Goal: Task Accomplishment & Management: Manage account settings

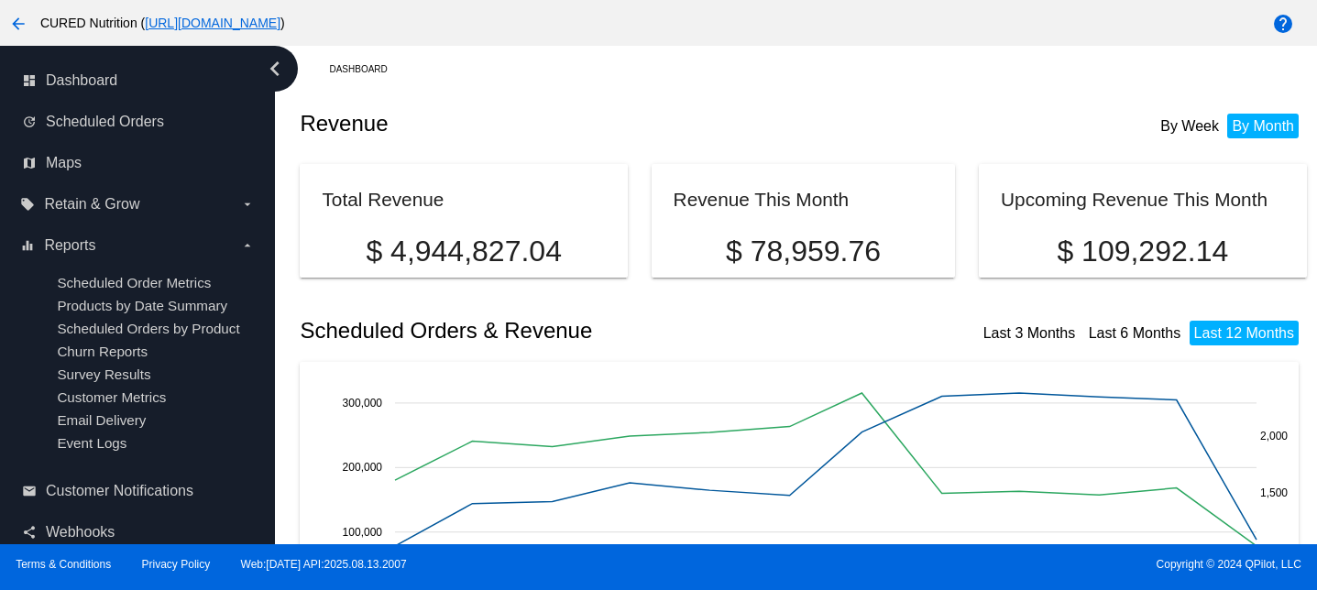
click at [92, 99] on div "dashboard Dashboard" at bounding box center [138, 80] width 246 height 41
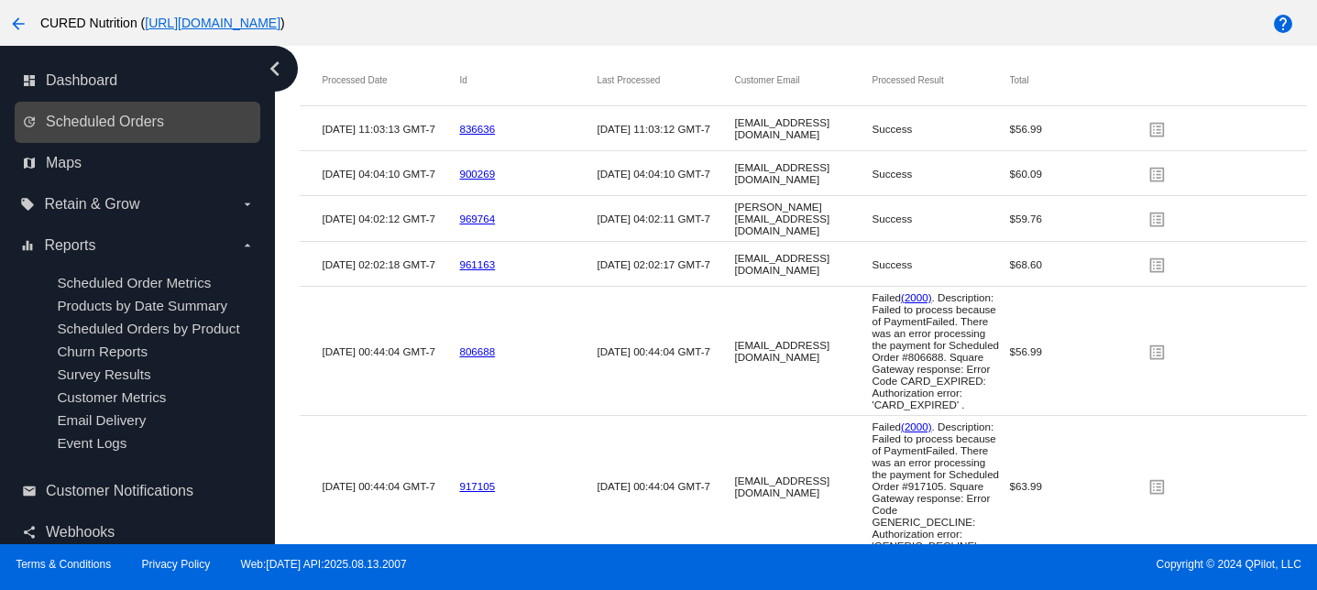
click at [102, 131] on link "update Scheduled Orders" at bounding box center [138, 121] width 233 height 29
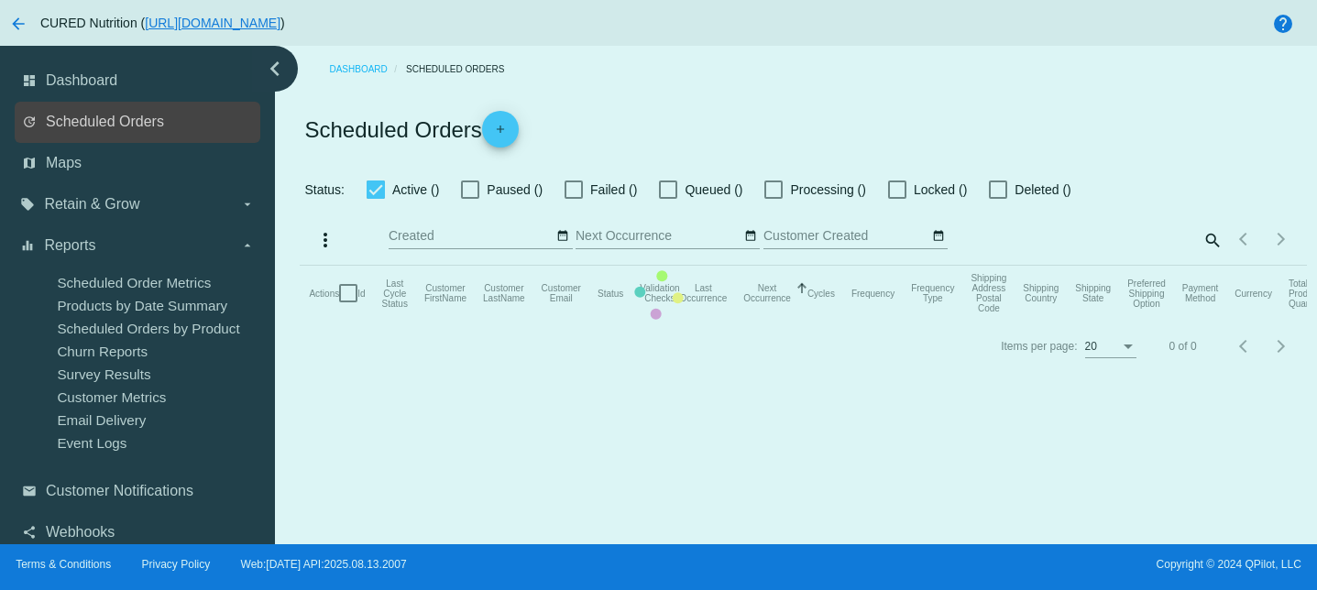
checkbox input "false"
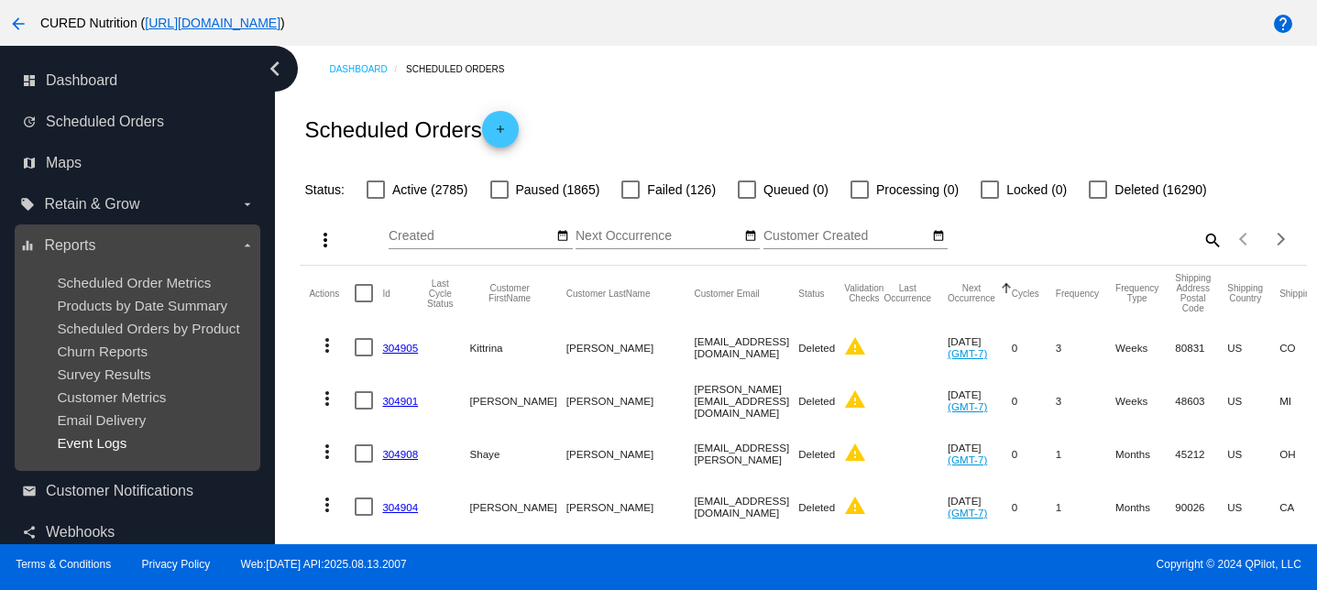
click at [101, 444] on span "Event Logs" at bounding box center [92, 443] width 70 height 16
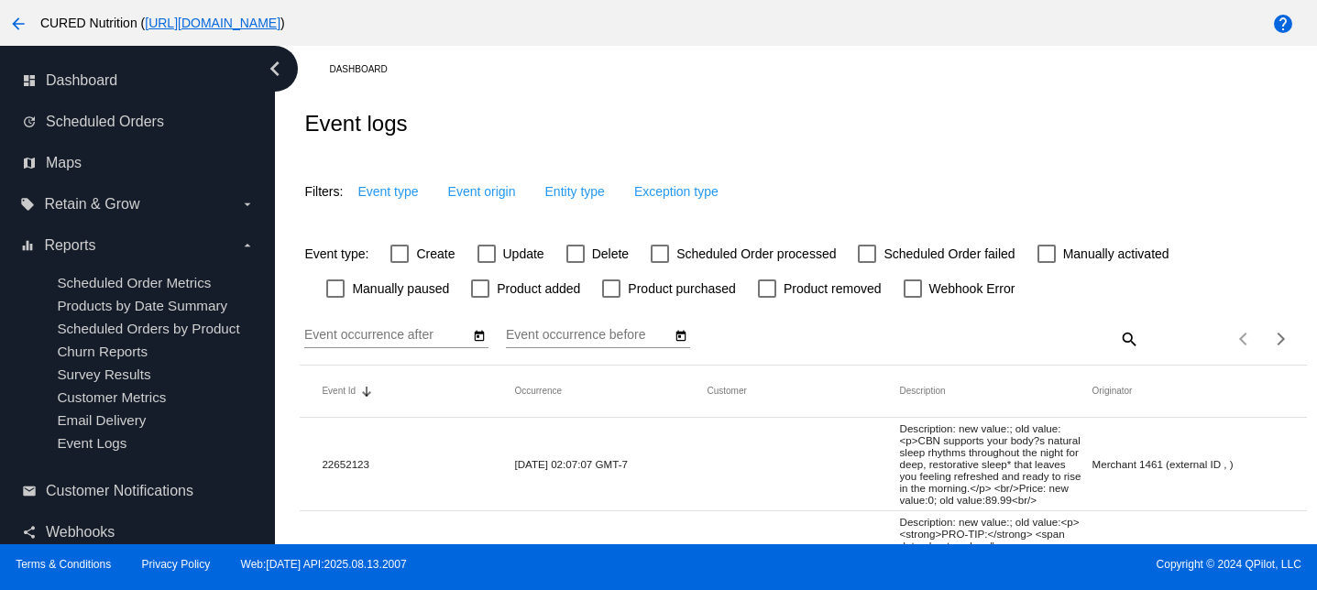
click at [568, 256] on div at bounding box center [575, 254] width 18 height 18
click at [575, 263] on input "Delete" at bounding box center [575, 263] width 1 height 1
checkbox input "true"
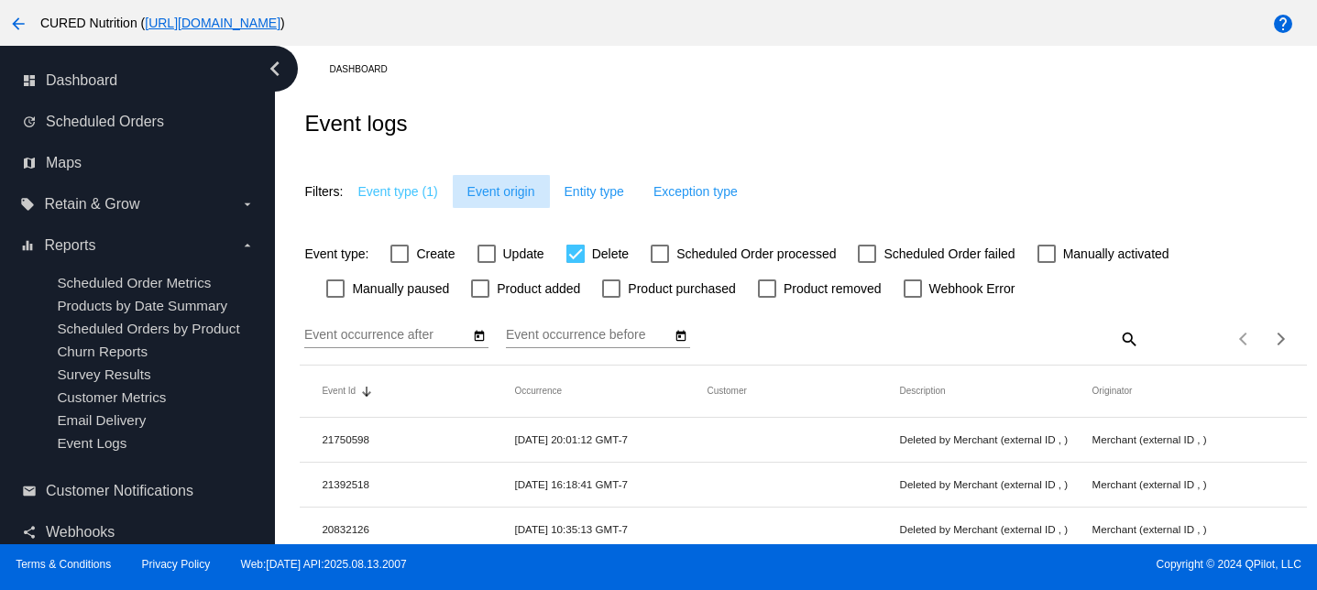
click at [509, 199] on span "Event origin" at bounding box center [501, 191] width 68 height 15
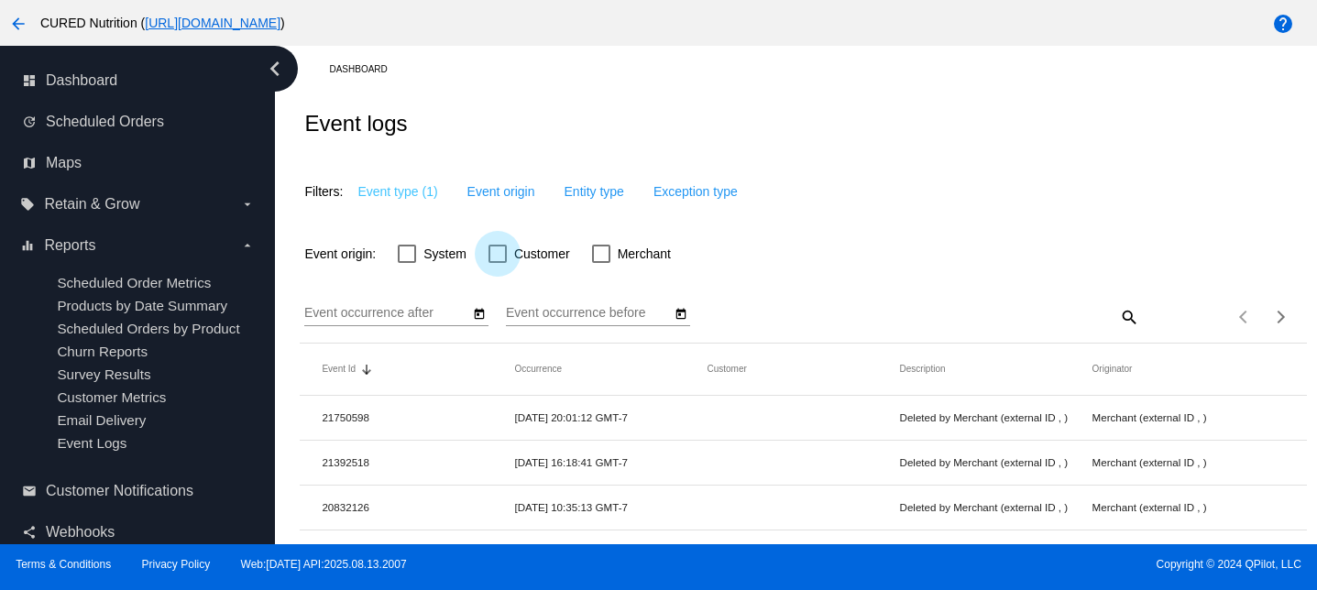
click at [503, 261] on div at bounding box center [497, 254] width 18 height 18
click at [498, 263] on input "Customer" at bounding box center [497, 263] width 1 height 1
checkbox input "true"
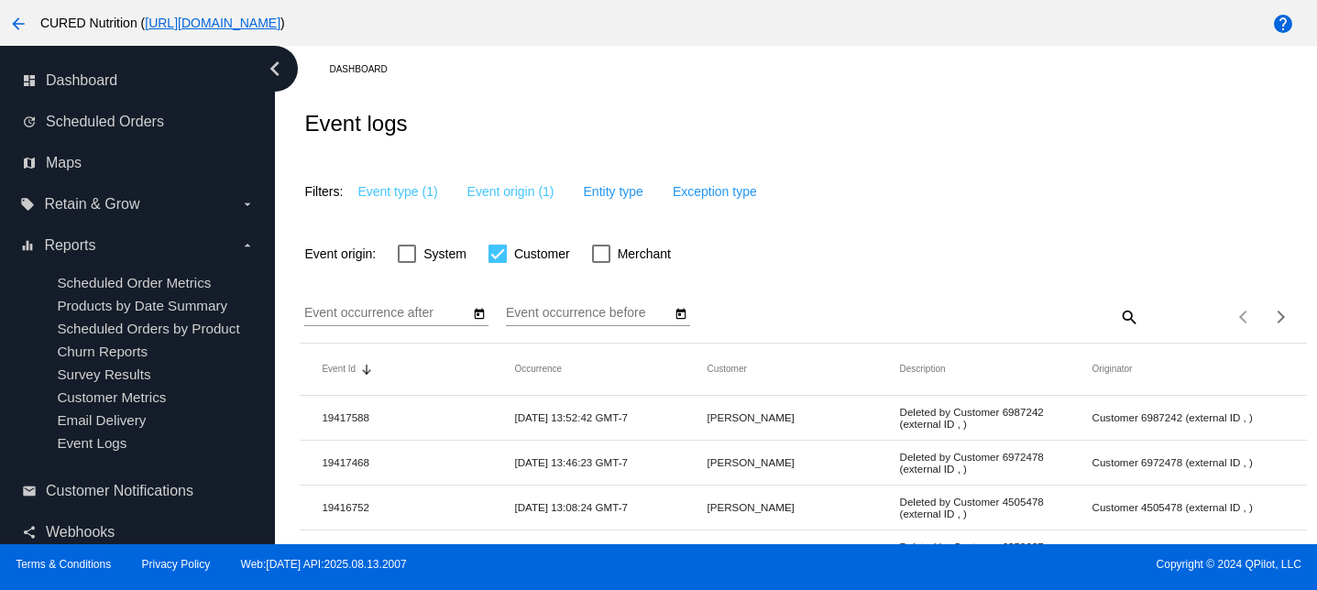
click at [480, 321] on icon "Open calendar" at bounding box center [479, 314] width 13 height 22
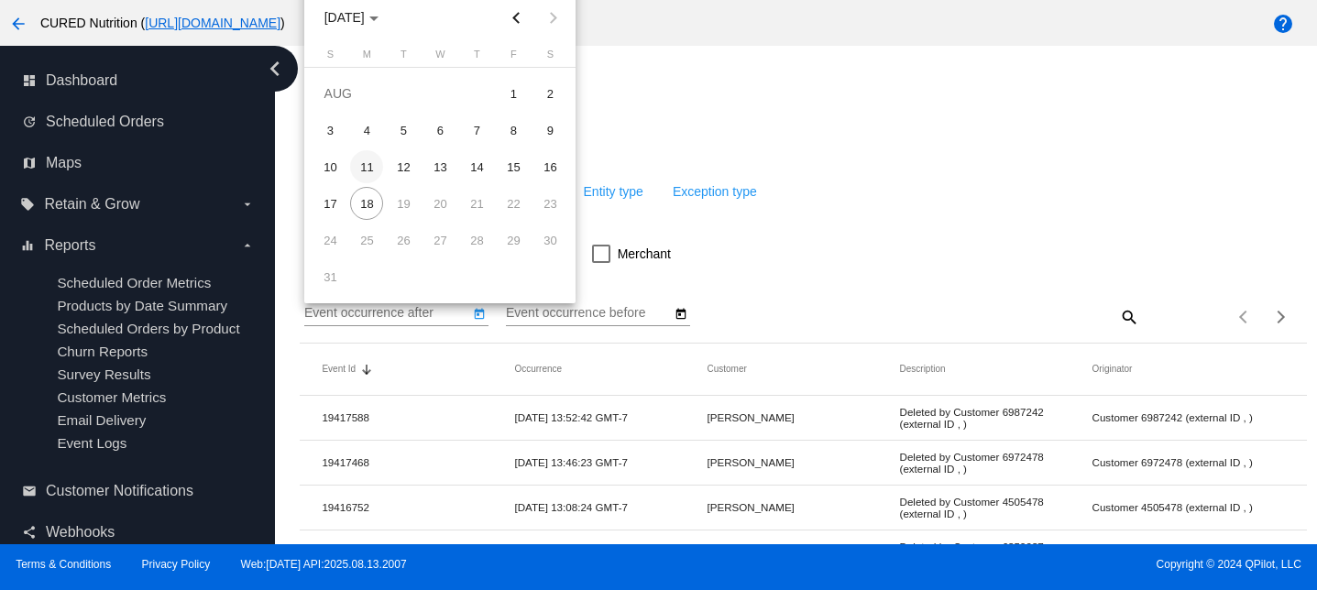
click at [363, 169] on div "11" at bounding box center [366, 166] width 33 height 33
type input "8/11/2025"
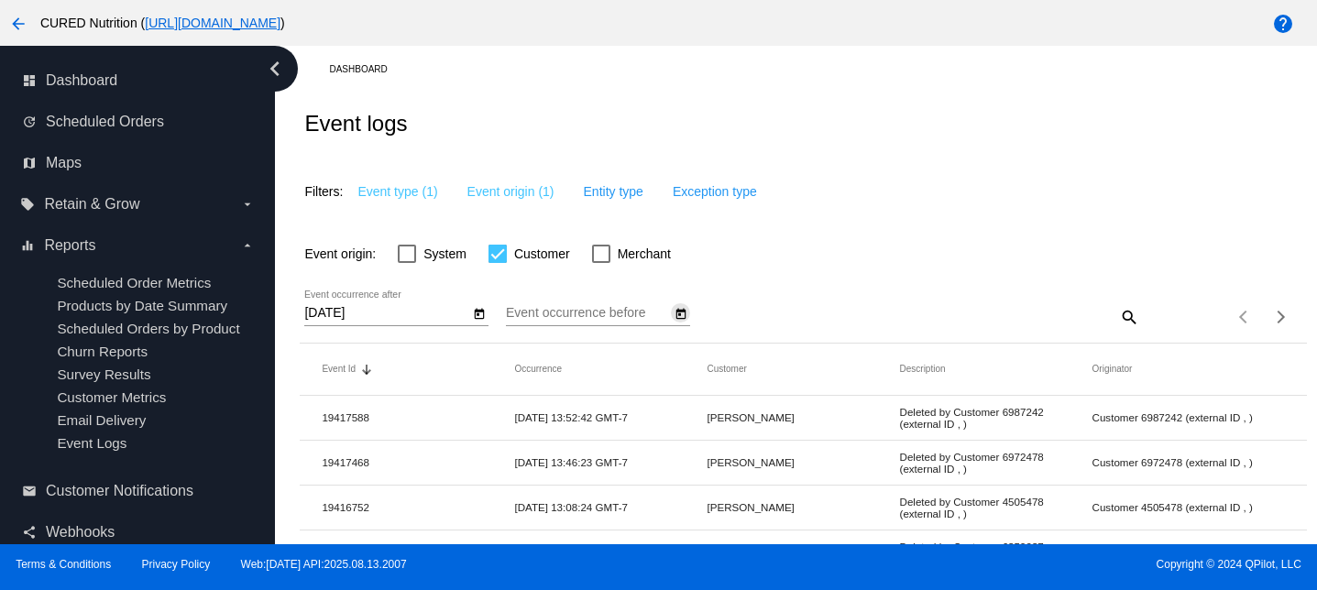
click at [675, 318] on icon "Open calendar" at bounding box center [681, 314] width 13 height 22
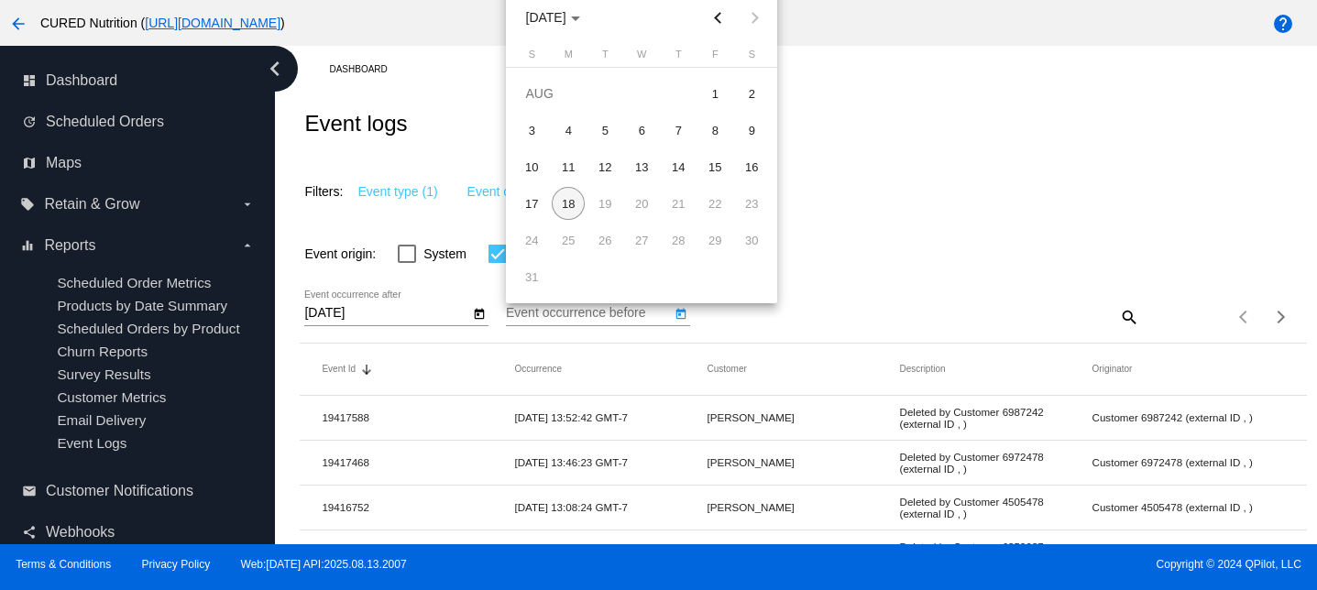
click at [555, 194] on div "18" at bounding box center [568, 203] width 33 height 33
type input "8/18/2025"
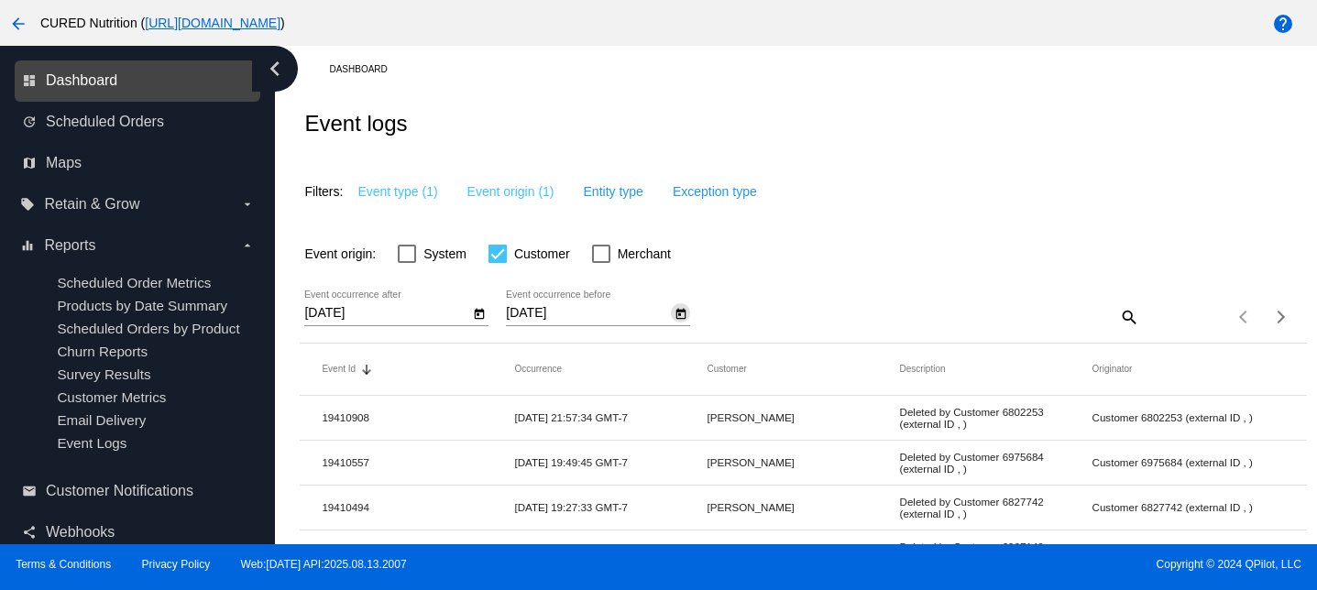
click at [117, 80] on span "Dashboard" at bounding box center [81, 80] width 71 height 16
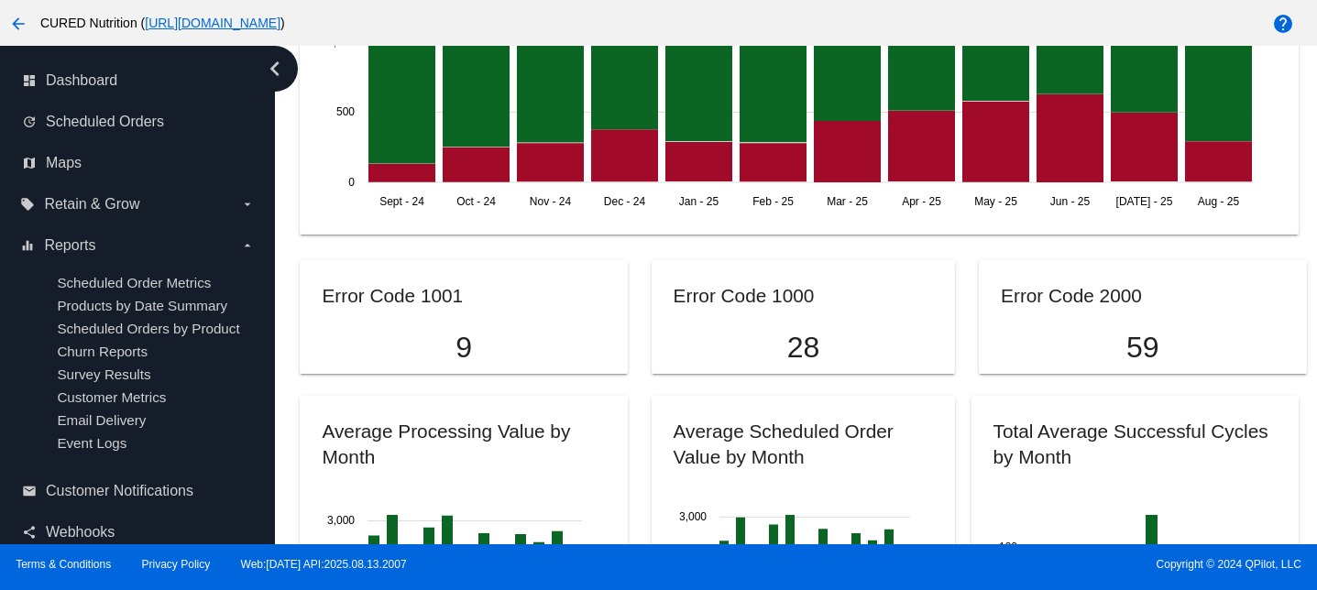
scroll to position [1556, 0]
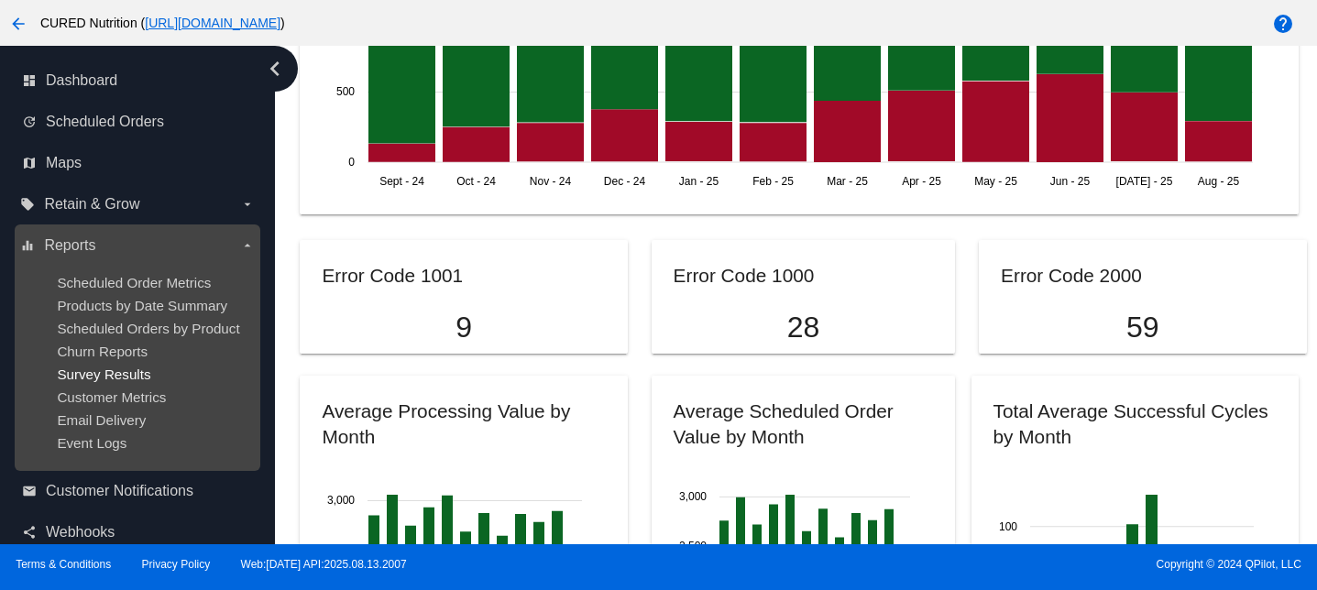
click at [105, 372] on span "Survey Results" at bounding box center [103, 375] width 93 height 16
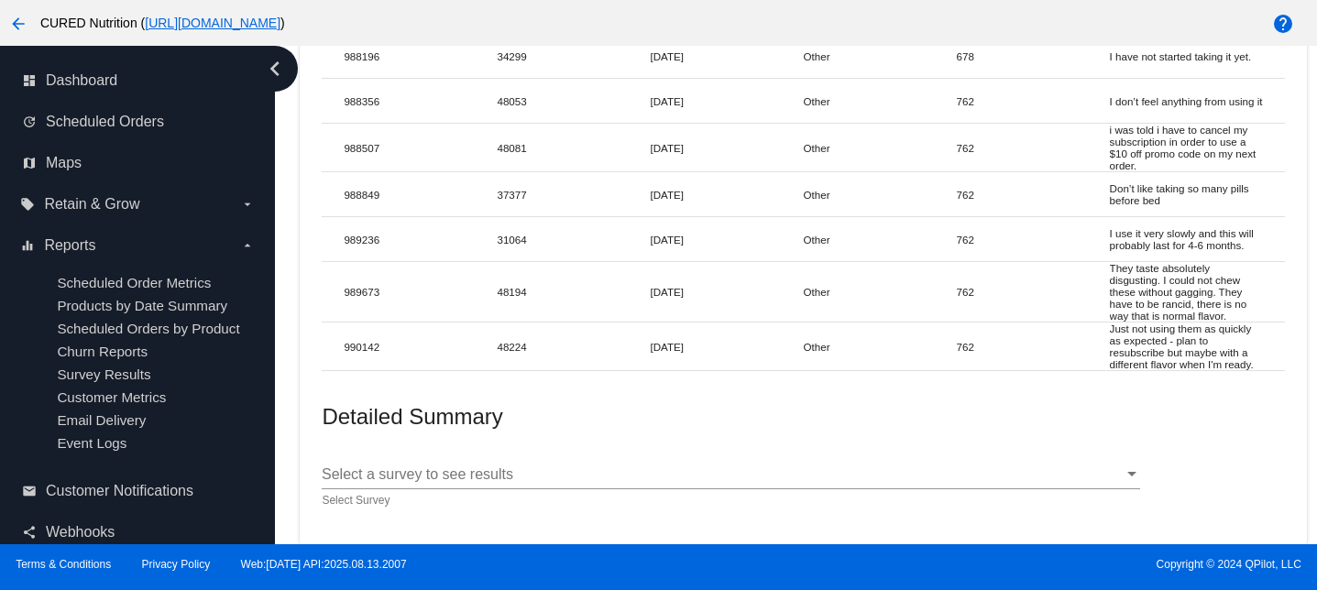
scroll to position [13413, 0]
click at [593, 477] on div "Select a survey to see results" at bounding box center [723, 474] width 802 height 16
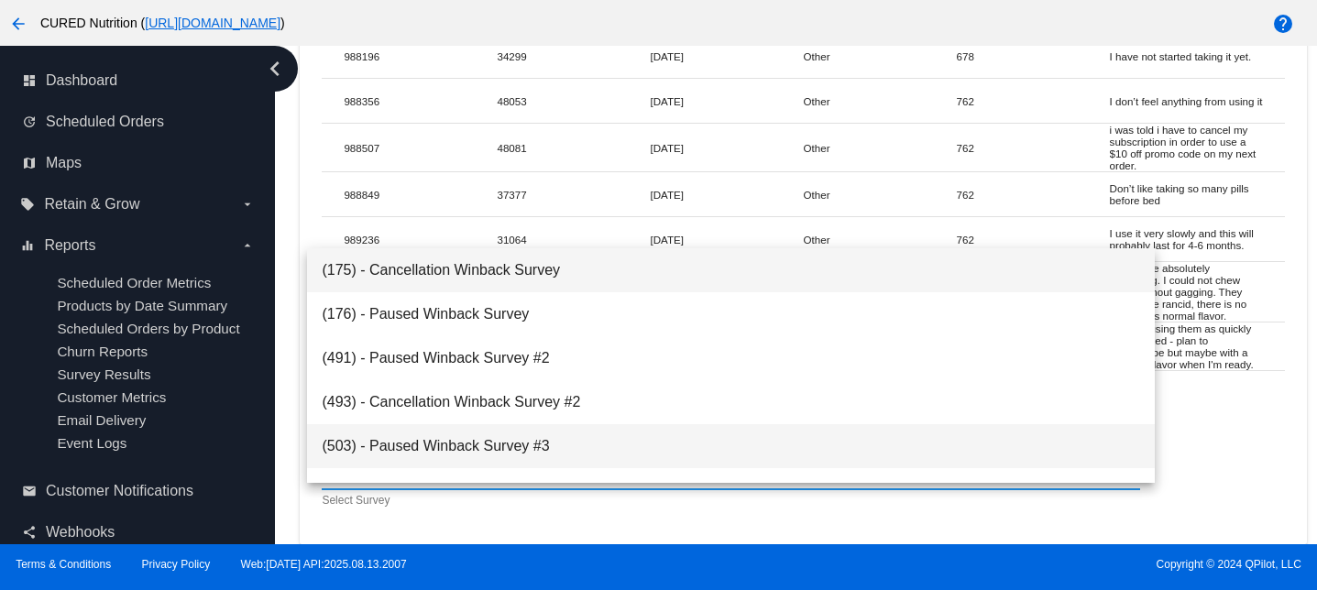
scroll to position [161, 0]
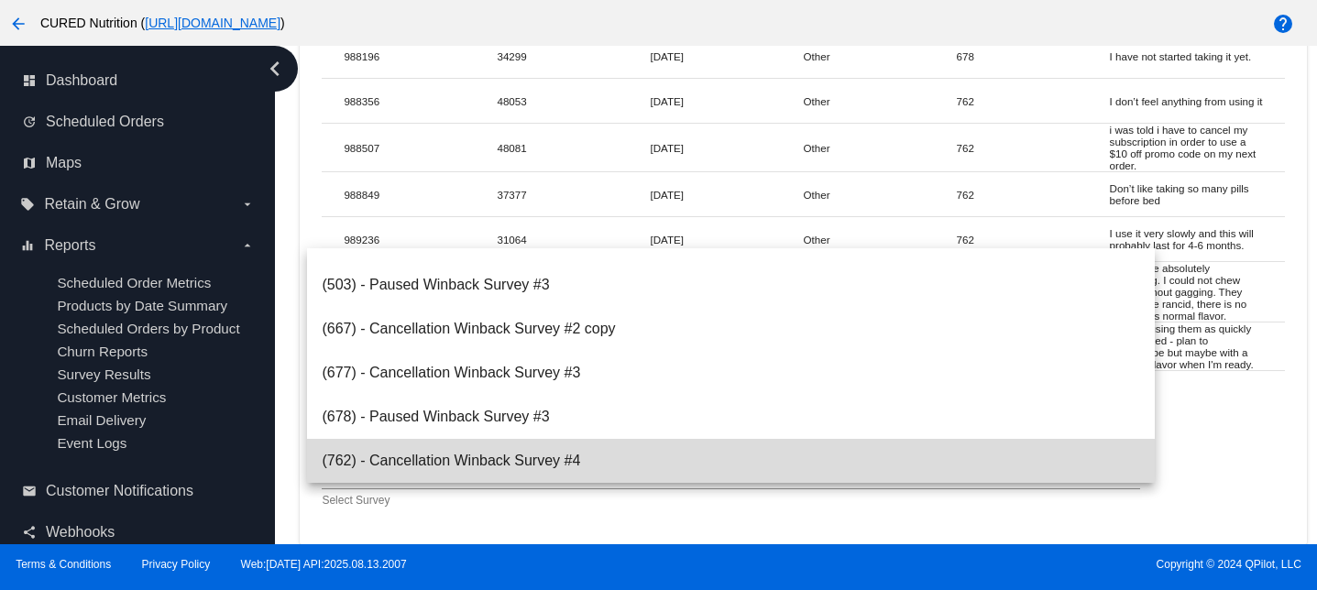
click at [503, 459] on span "(762) - Cancellation Winback Survey #4" at bounding box center [731, 461] width 818 height 44
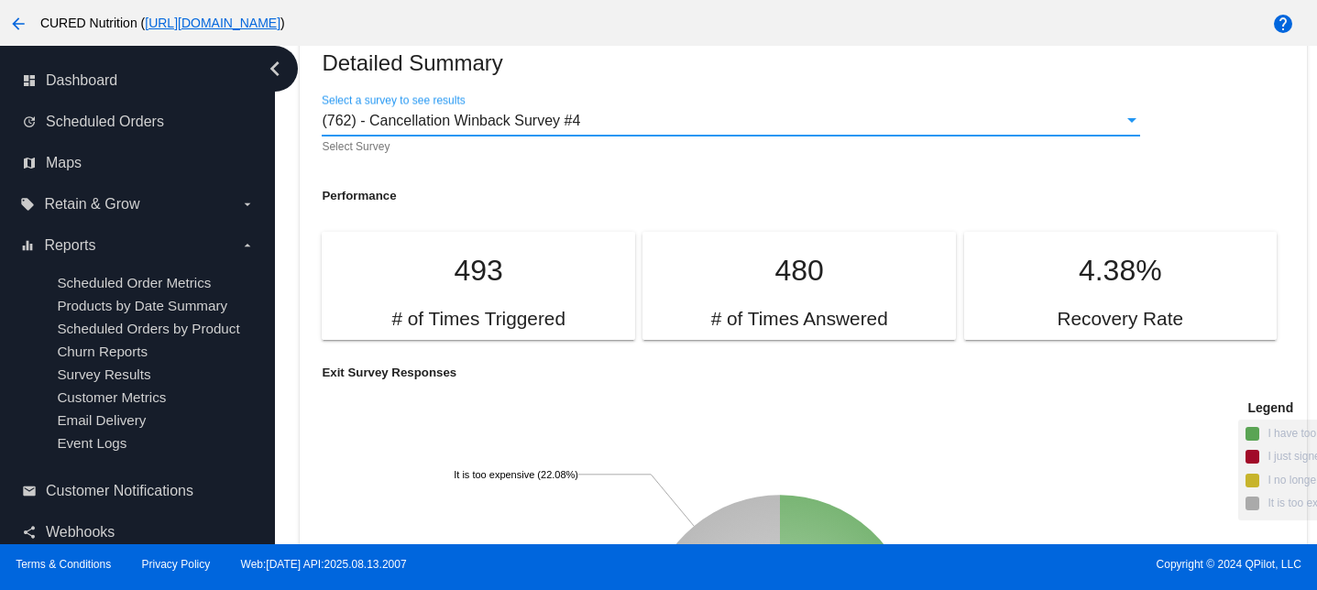
scroll to position [13502, 0]
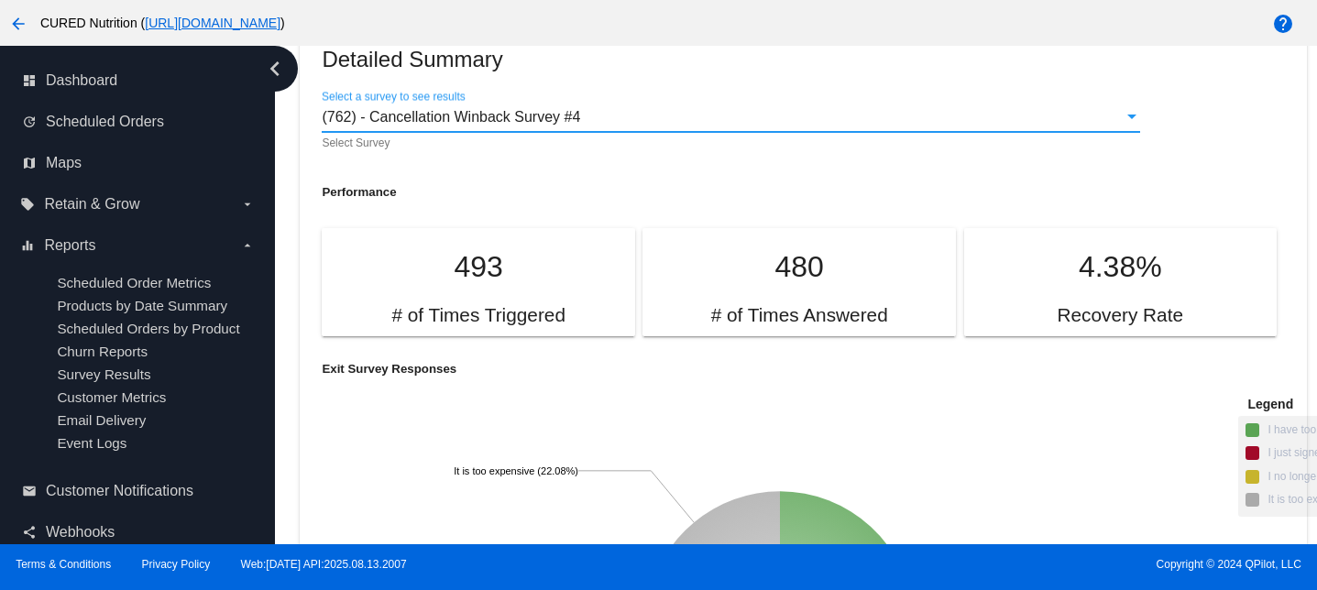
click at [526, 132] on div "(762) - Cancellation Winback Survey #4 Select a survey to see results" at bounding box center [731, 111] width 818 height 41
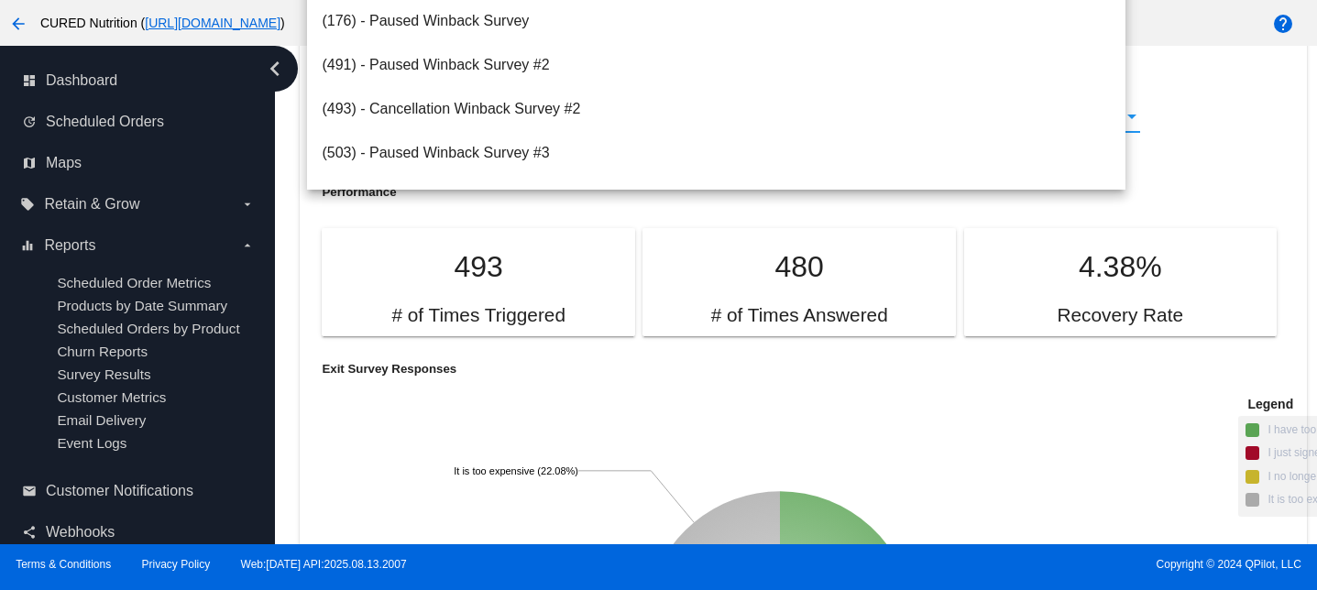
scroll to position [161, 0]
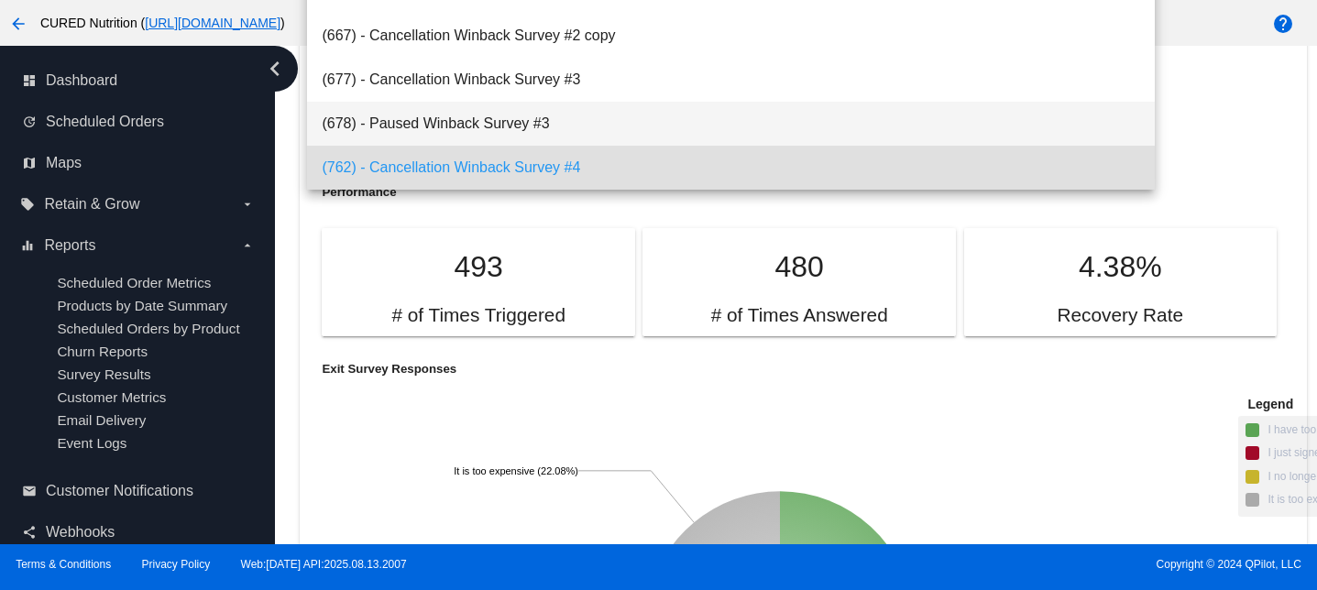
click at [524, 128] on span "(678) - Paused Winback Survey #3" at bounding box center [731, 124] width 818 height 44
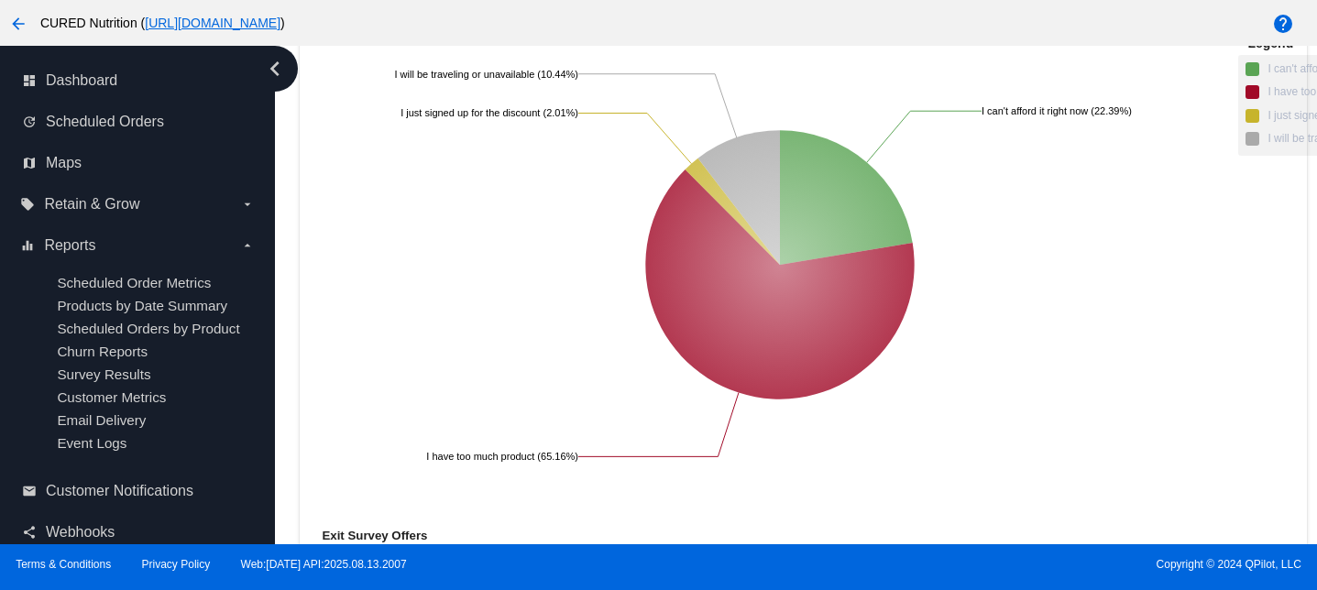
scroll to position [13863, 0]
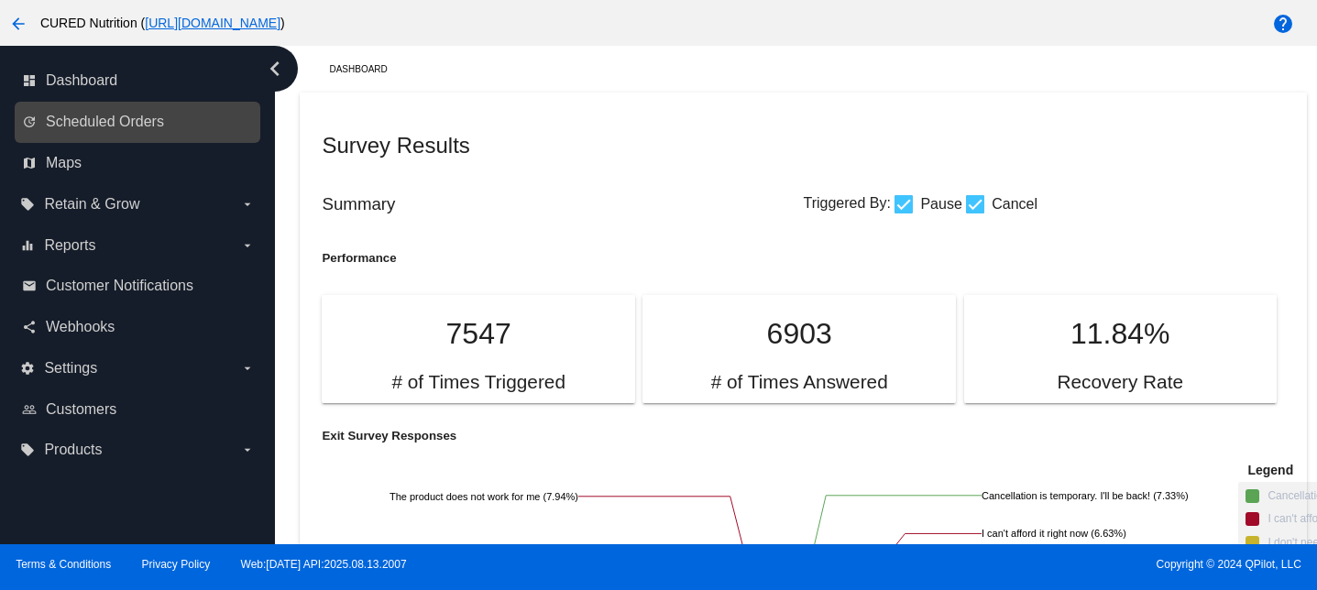
click at [120, 104] on div "update Scheduled Orders" at bounding box center [138, 122] width 246 height 41
click at [115, 131] on link "update Scheduled Orders" at bounding box center [138, 121] width 233 height 29
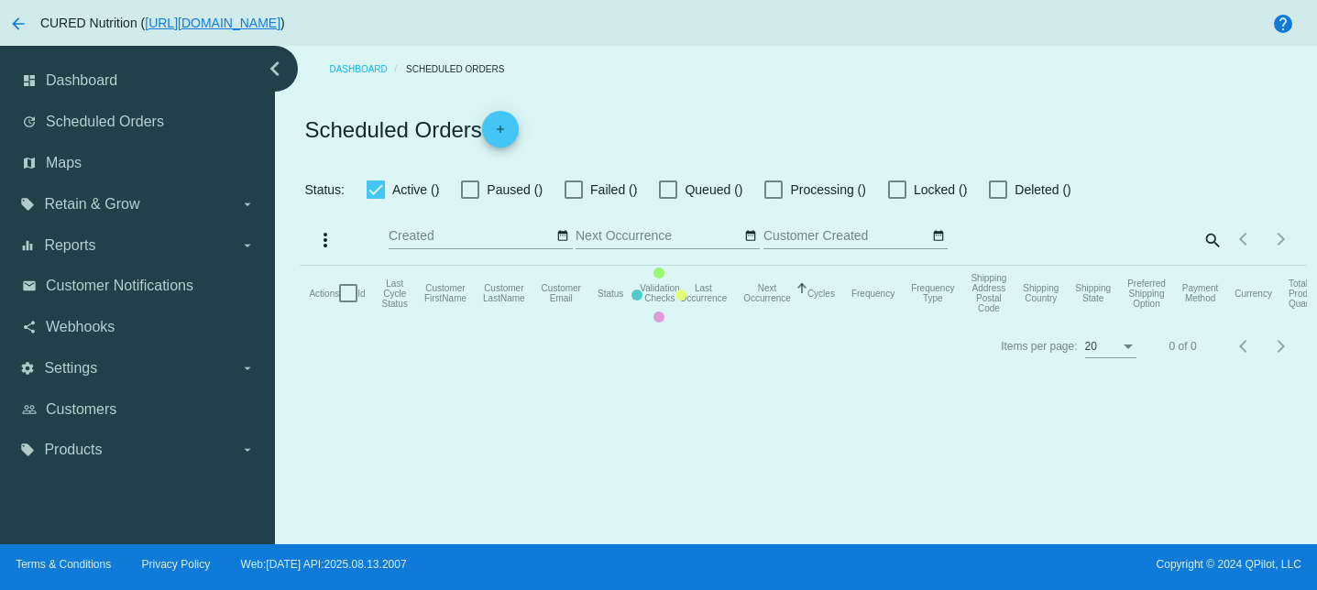
checkbox input "false"
click at [1209, 266] on mat-table "Actions Id Last Cycle Status Customer FirstName Customer LastName Customer Emai…" at bounding box center [803, 293] width 1006 height 55
click at [1211, 266] on mat-table "Actions Id Last Cycle Status Customer FirstName Customer LastName Customer Emai…" at bounding box center [803, 293] width 1006 height 55
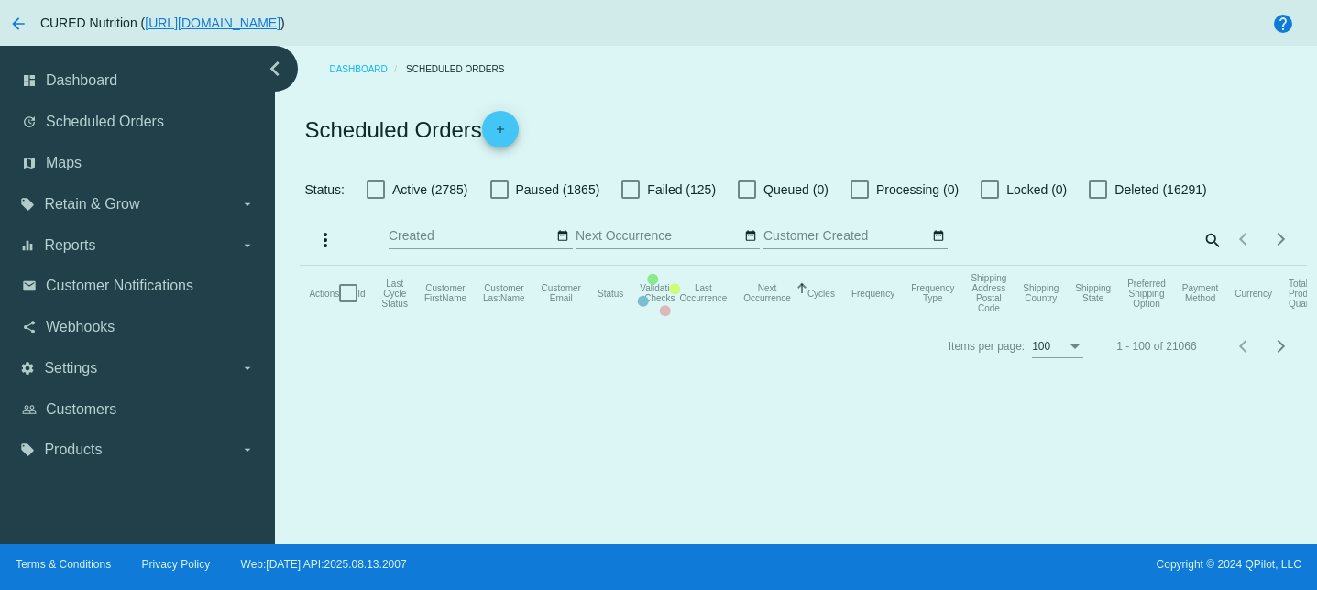
click at [1208, 266] on mat-table "Actions Id Last Cycle Status Customer FirstName Customer LastName Customer Emai…" at bounding box center [803, 293] width 1006 height 55
click at [1210, 266] on mat-table "Actions Id Last Cycle Status Customer FirstName Customer LastName Customer Emai…" at bounding box center [803, 293] width 1006 height 55
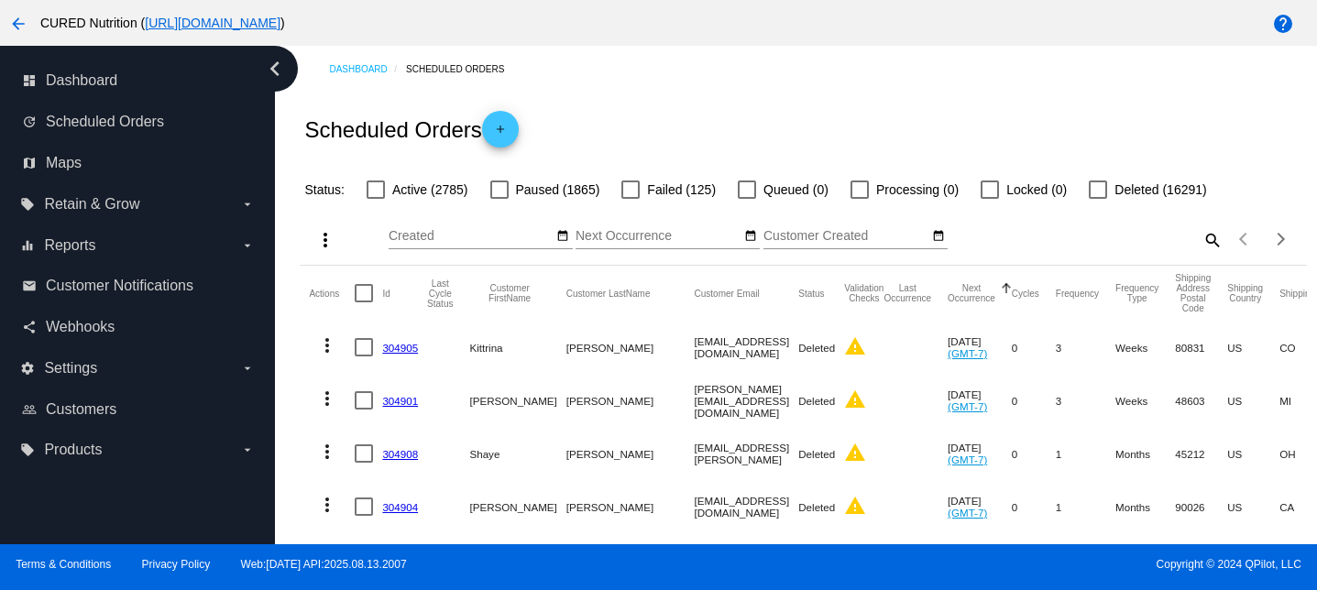
click at [1212, 242] on mat-icon "search" at bounding box center [1212, 239] width 22 height 28
click at [1180, 241] on input "Search" at bounding box center [1097, 236] width 250 height 15
paste input "[EMAIL_ADDRESS][DOMAIN_NAME]"
type input "[EMAIL_ADDRESS][DOMAIN_NAME]"
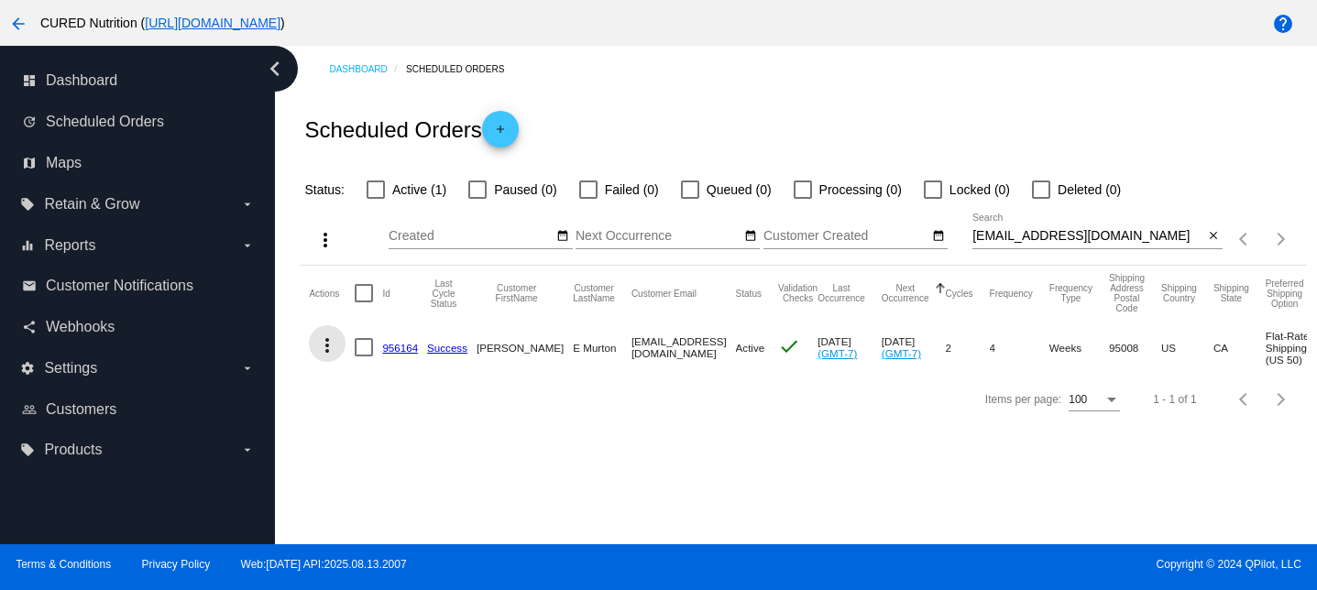
click at [333, 343] on mat-icon "more_vert" at bounding box center [327, 346] width 22 height 22
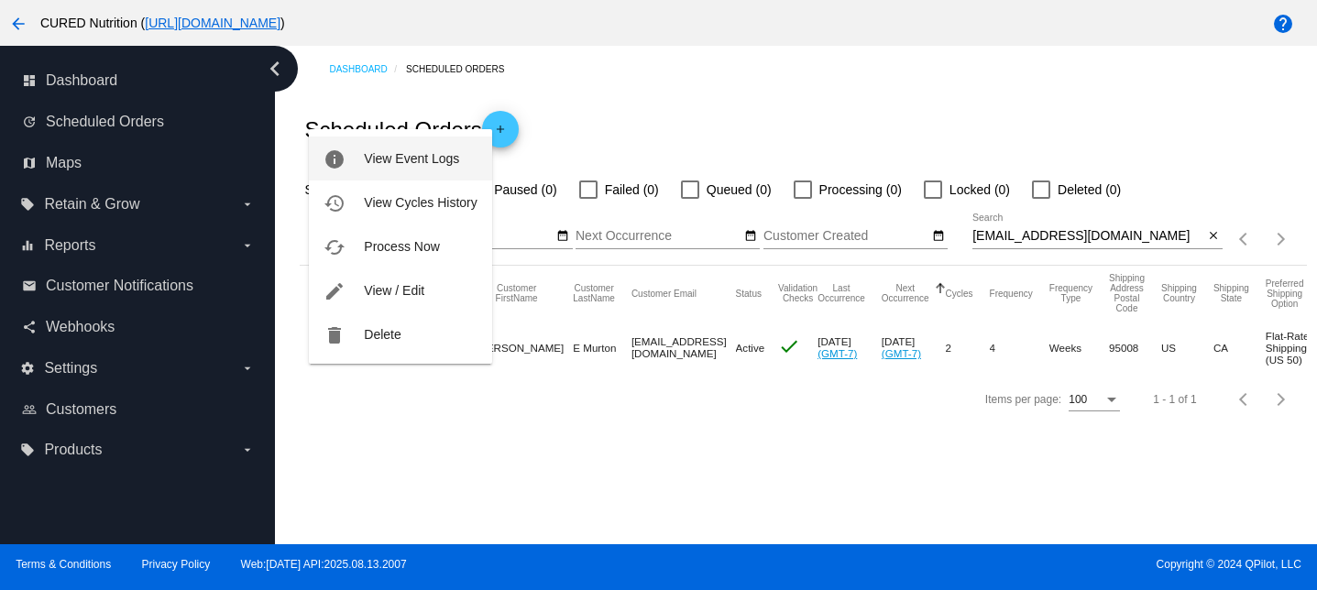
click at [433, 159] on span "View Event Logs" at bounding box center [411, 158] width 95 height 15
